Goal: Task Accomplishment & Management: Use online tool/utility

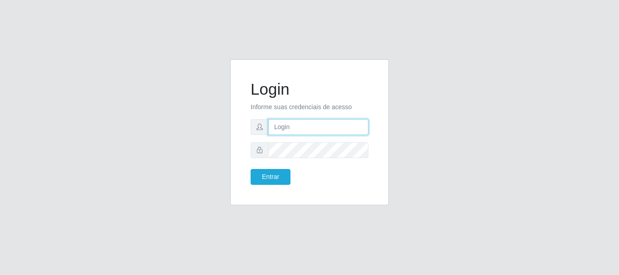
click at [331, 129] on input "text" at bounding box center [318, 127] width 100 height 16
type input "[EMAIL_ADDRESS][DOMAIN_NAME]"
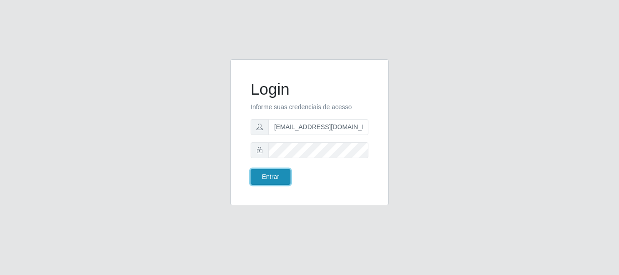
click at [270, 170] on button "Entrar" at bounding box center [270, 177] width 40 height 16
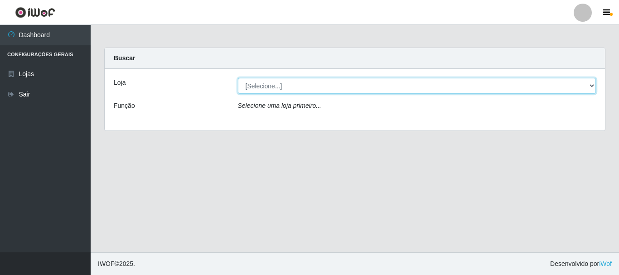
click at [592, 83] on select "[Selecione...] SuperFácil Atacado - Rodoviária" at bounding box center [417, 86] width 358 height 16
select select "400"
click at [238, 78] on select "[Selecione...] SuperFácil Atacado - Rodoviária" at bounding box center [417, 86] width 358 height 16
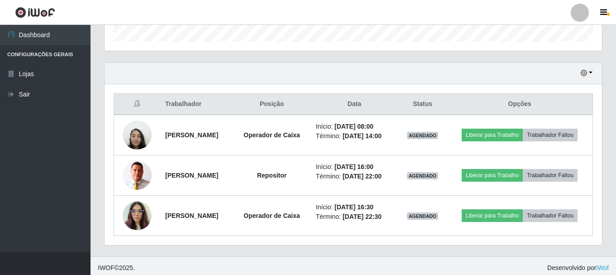
scroll to position [286, 0]
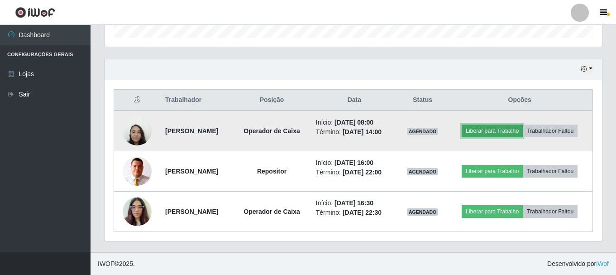
click at [500, 131] on button "Liberar para Trabalho" at bounding box center [492, 131] width 61 height 13
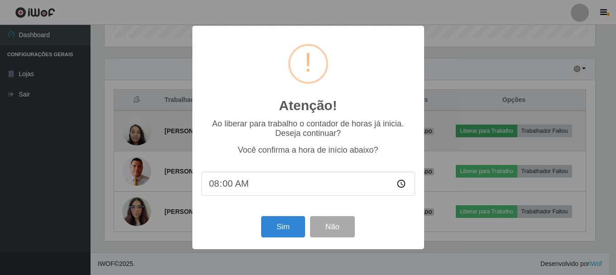
scroll to position [188, 493]
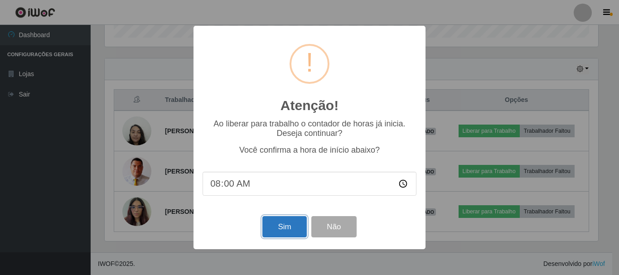
click at [291, 227] on button "Sim" at bounding box center [284, 226] width 44 height 21
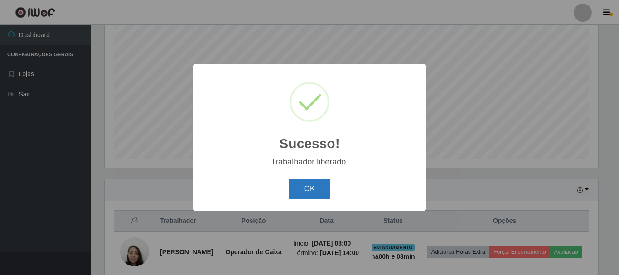
click at [299, 193] on button "OK" at bounding box center [310, 188] width 42 height 21
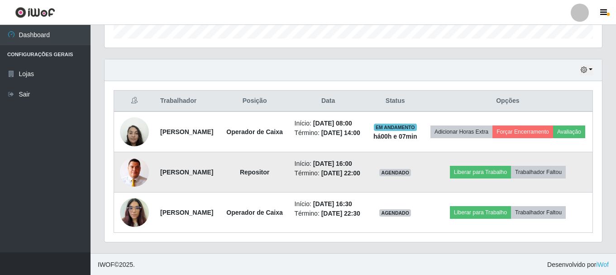
scroll to position [307, 0]
